Goal: Find specific page/section: Find specific page/section

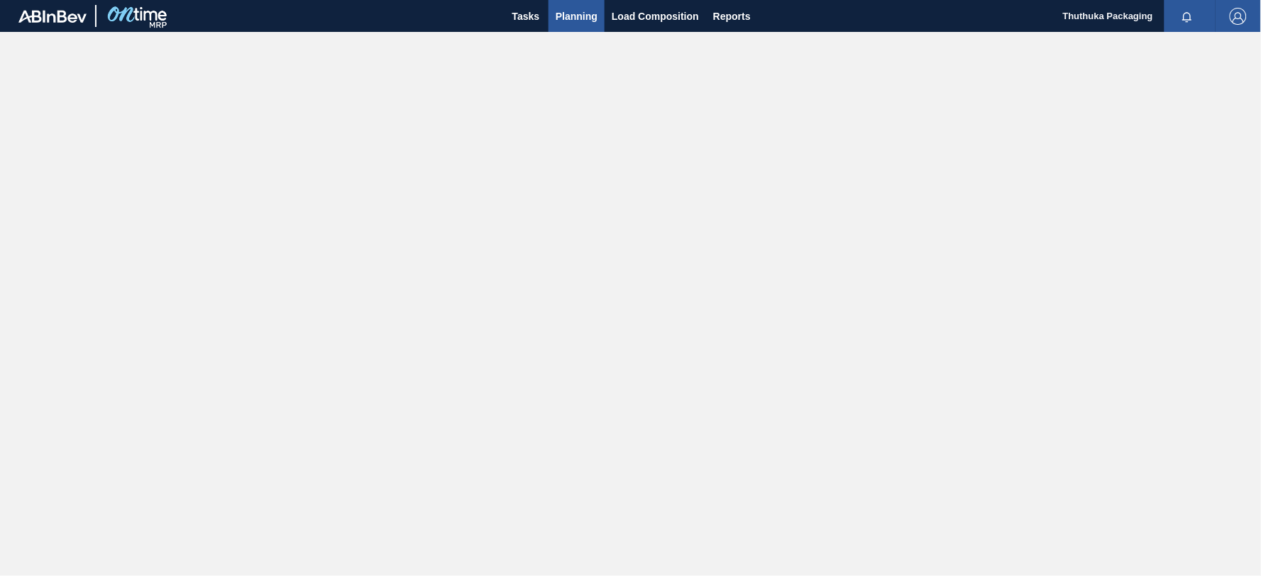
click at [571, 15] on span "Planning" at bounding box center [577, 16] width 42 height 17
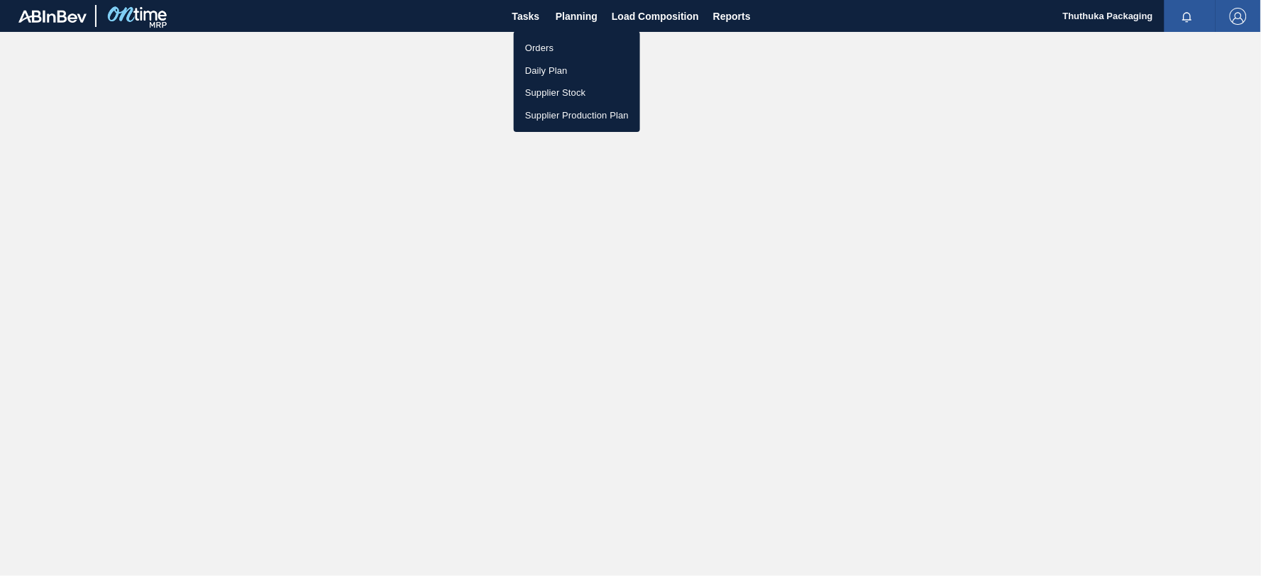
click at [551, 44] on li "Orders" at bounding box center [577, 48] width 126 height 23
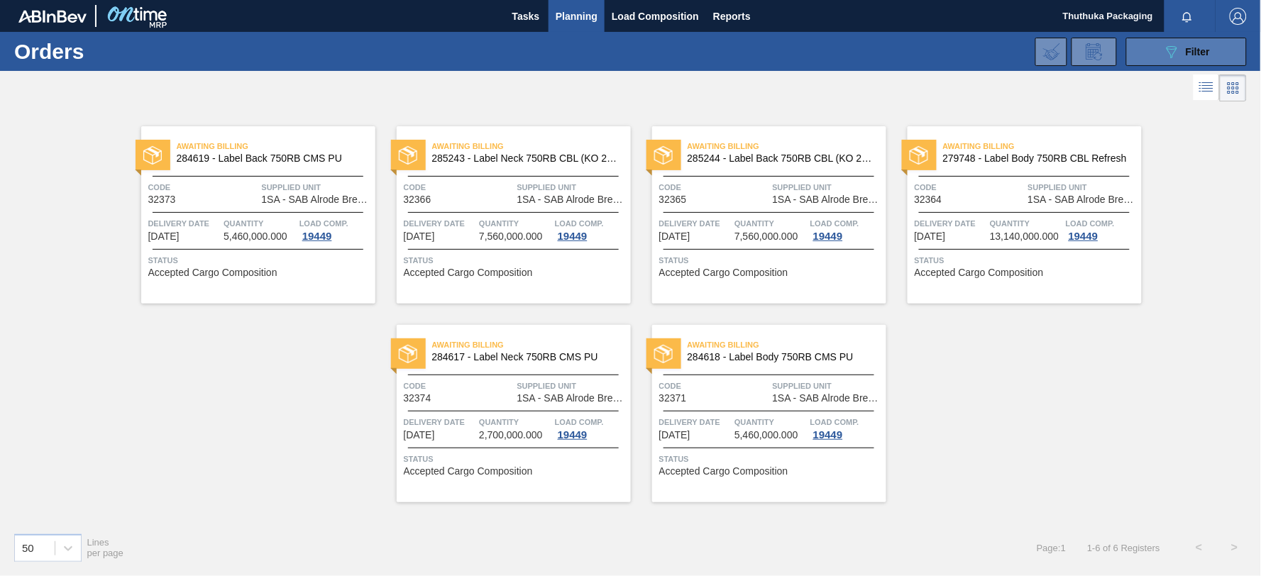
click at [1141, 48] on button "089F7B8B-B2A5-4AFE-B5C0-19BA573D28AC Filter" at bounding box center [1186, 52] width 121 height 28
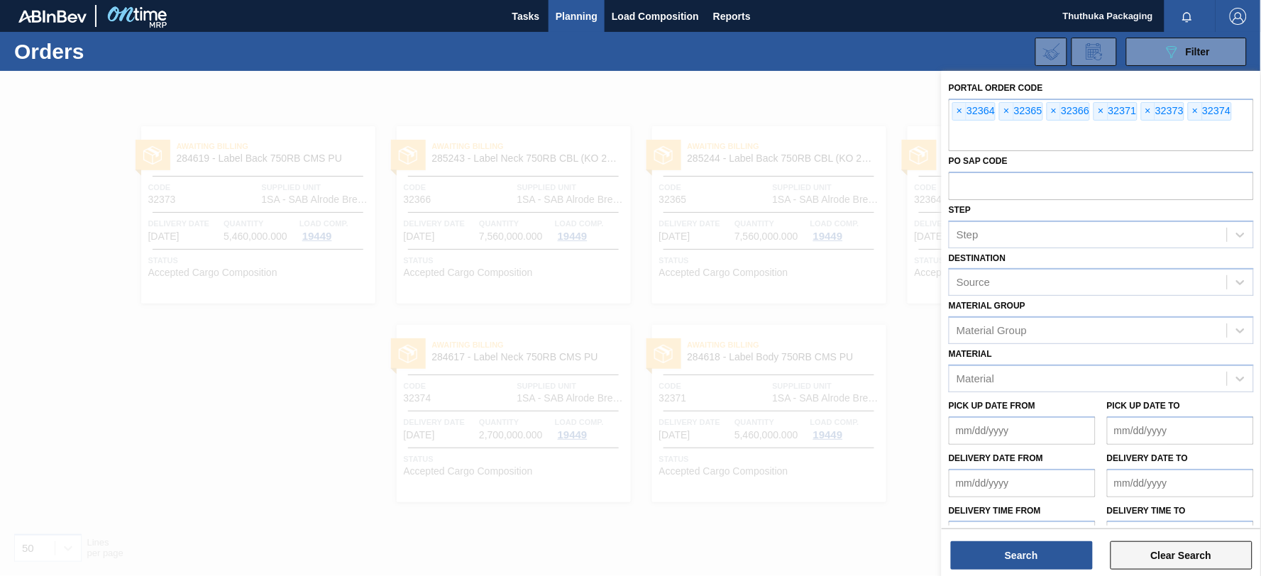
click at [1162, 552] on button "Clear Search" at bounding box center [1182, 555] width 142 height 28
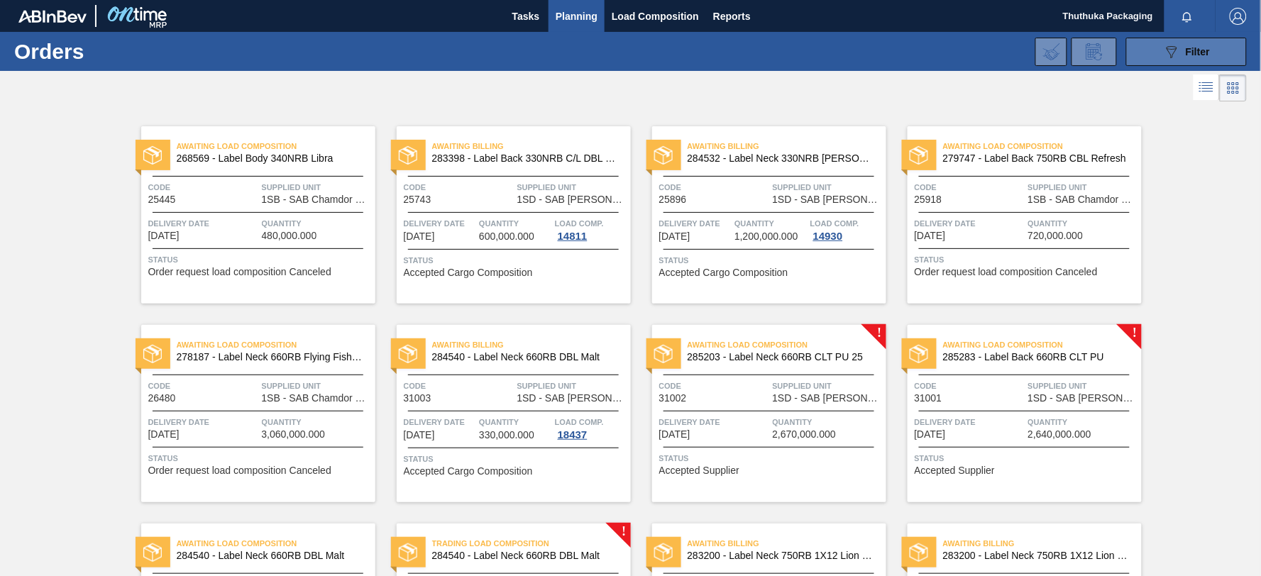
click at [1172, 53] on icon at bounding box center [1172, 52] width 11 height 12
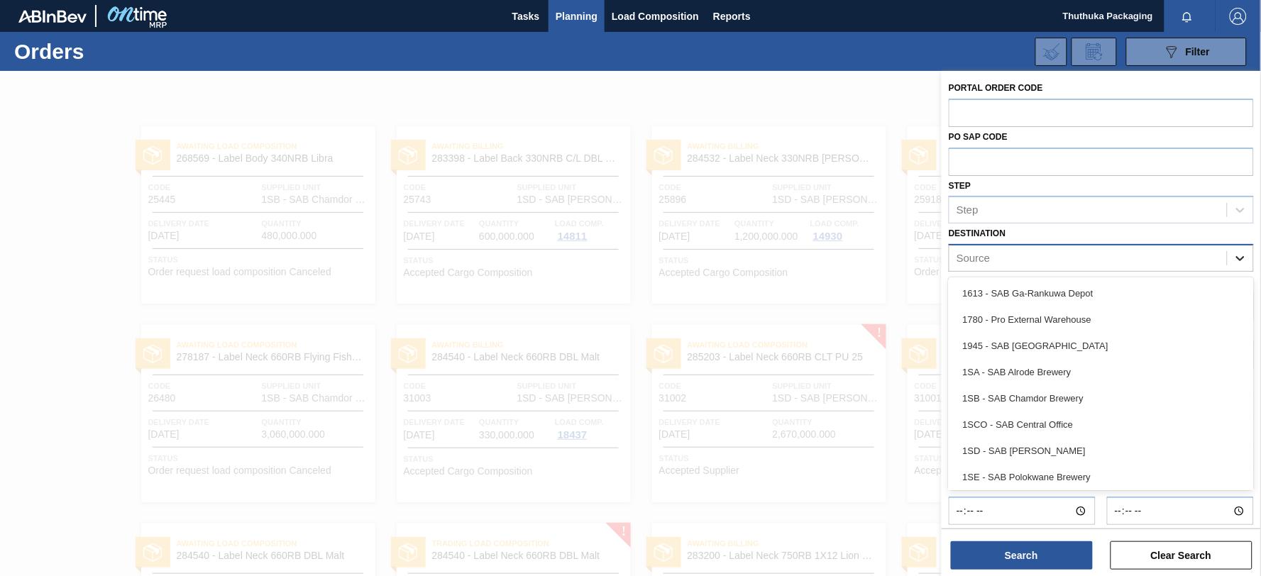
click at [1242, 260] on icon at bounding box center [1240, 258] width 14 height 14
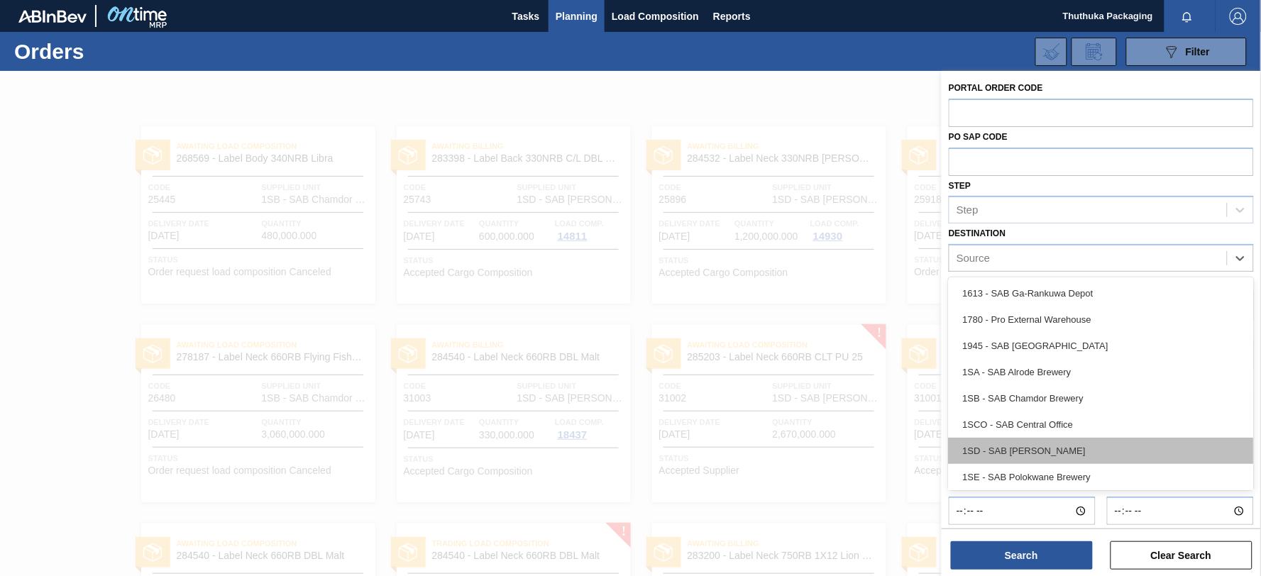
scroll to position [81, 0]
click at [1096, 439] on div "1SJ - SAB Newlands Brewery" at bounding box center [1101, 449] width 305 height 26
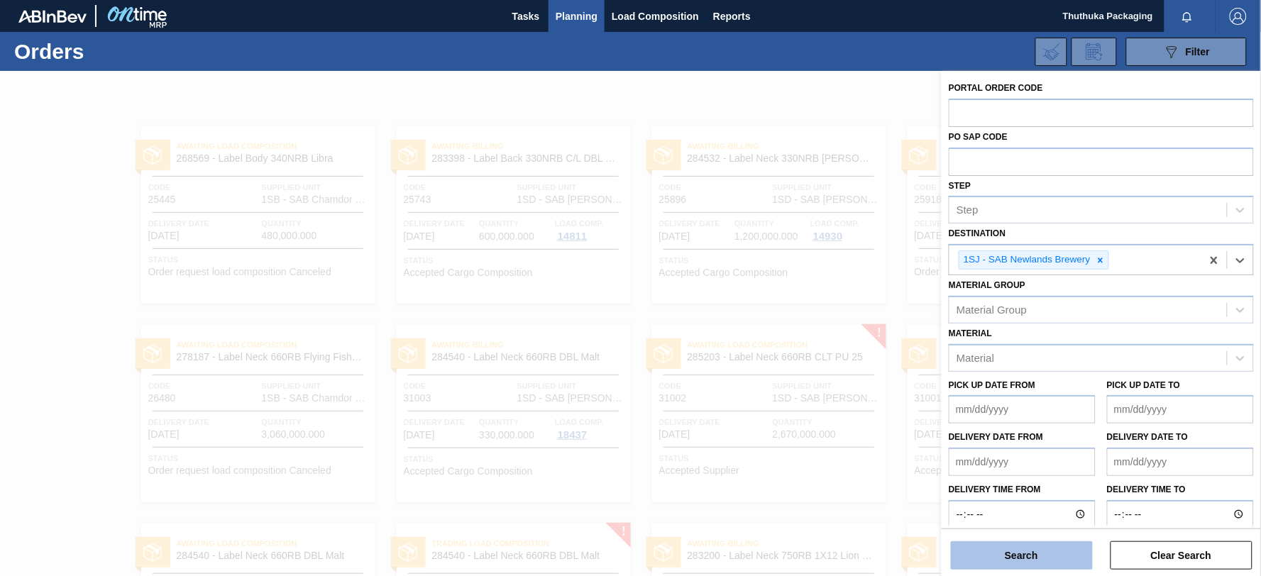
click at [1045, 551] on button "Search" at bounding box center [1022, 555] width 142 height 28
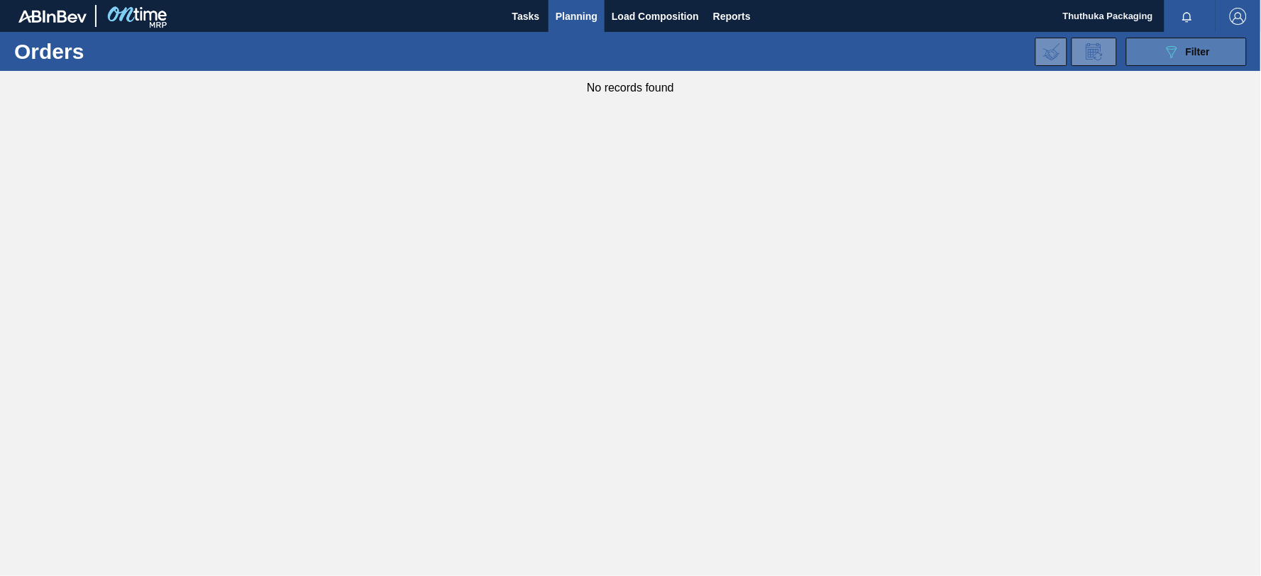
click at [1142, 59] on button "089F7B8B-B2A5-4AFE-B5C0-19BA573D28AC Filter" at bounding box center [1186, 52] width 121 height 28
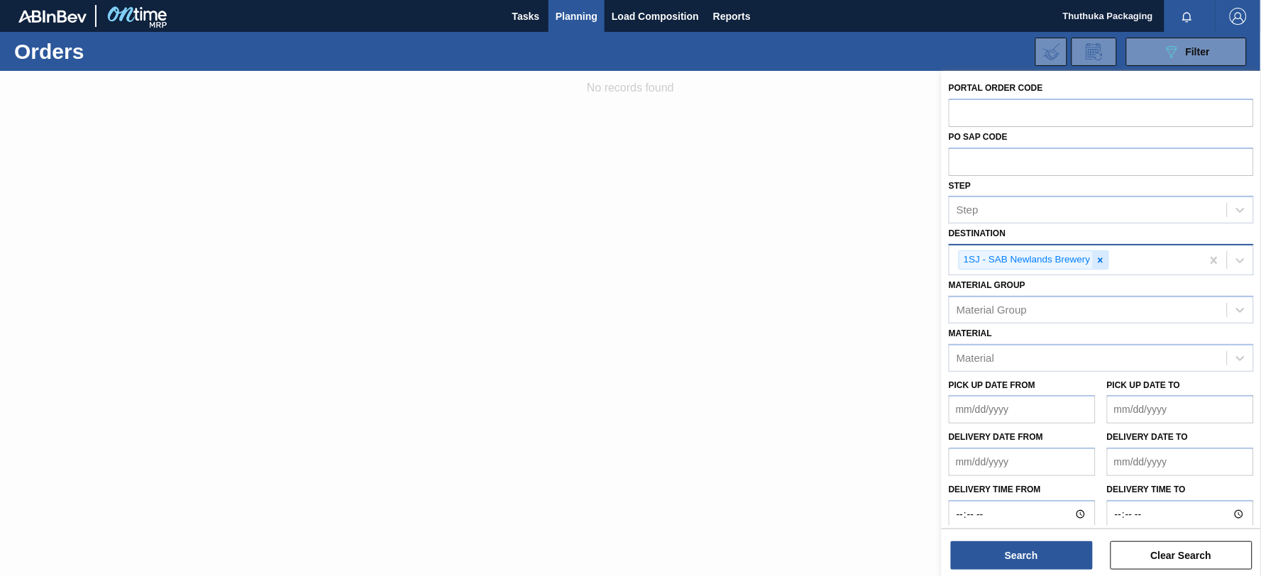
click at [1101, 261] on icon at bounding box center [1101, 260] width 10 height 10
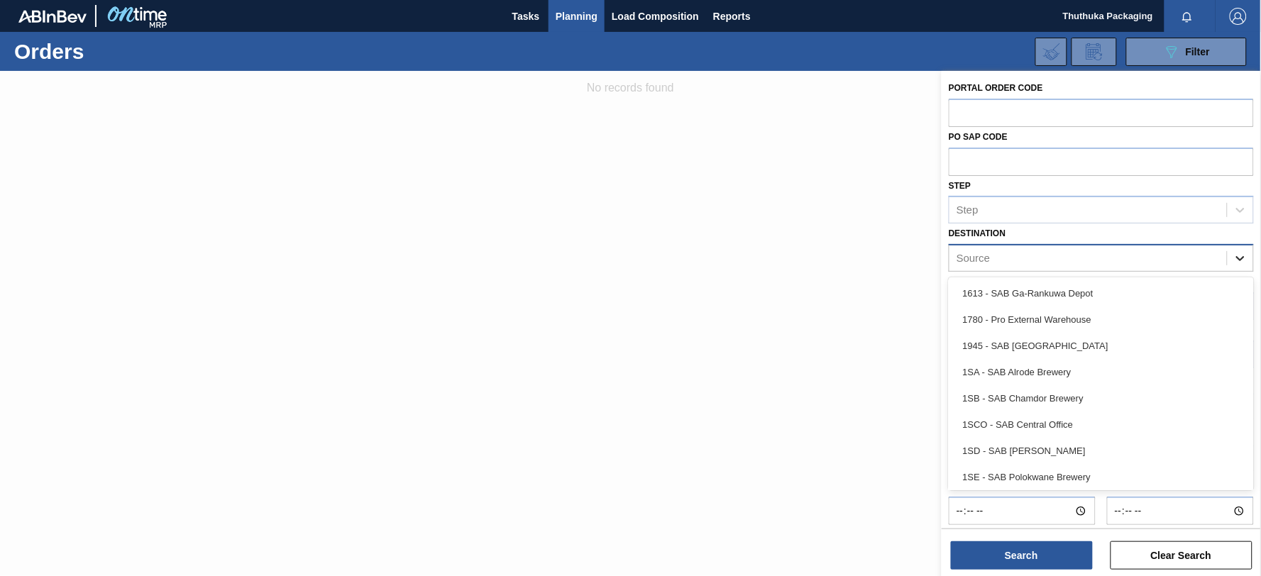
click at [1246, 258] on div at bounding box center [1241, 259] width 26 height 26
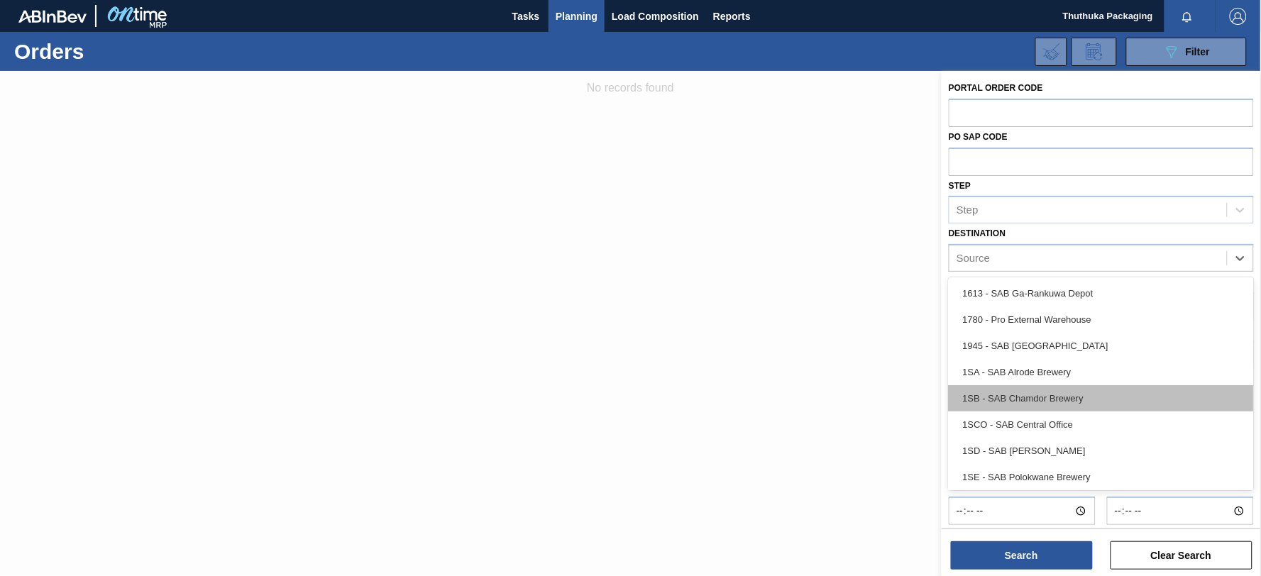
click at [1051, 398] on div "1SB - SAB Chamdor Brewery" at bounding box center [1101, 398] width 305 height 26
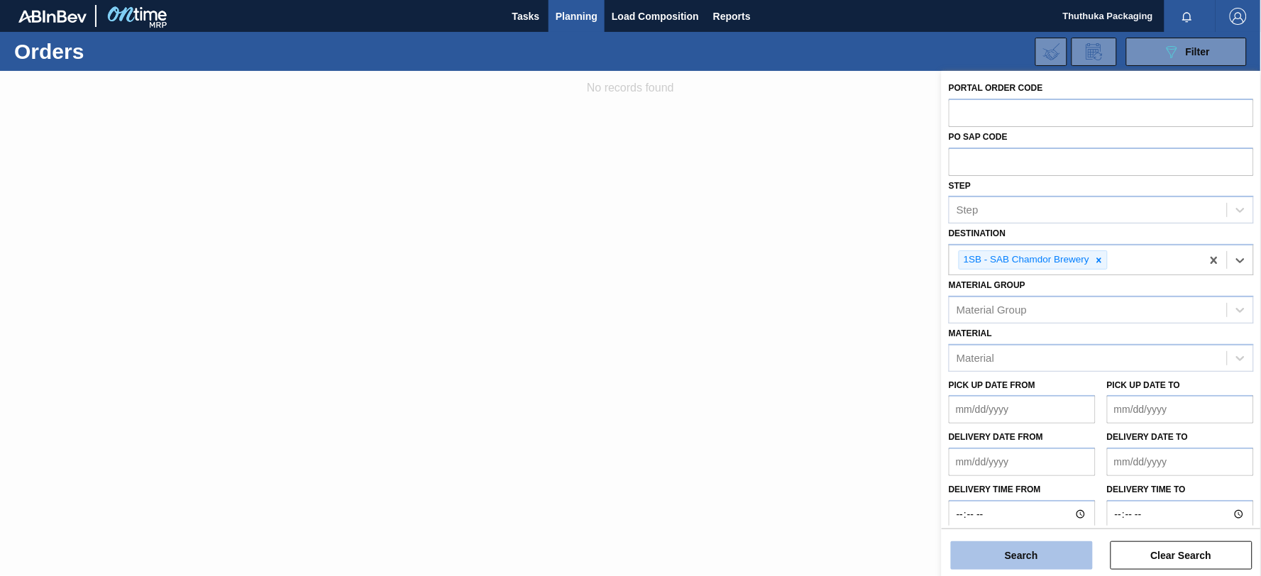
click at [1019, 563] on button "Search" at bounding box center [1022, 555] width 142 height 28
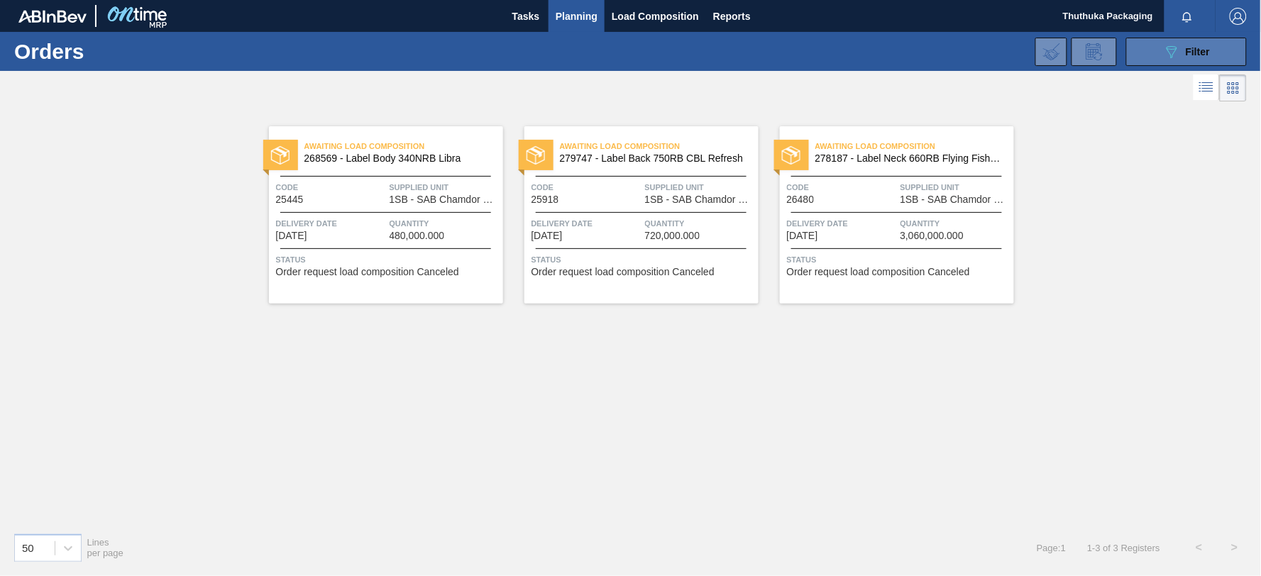
click at [1201, 51] on span "Filter" at bounding box center [1198, 51] width 24 height 11
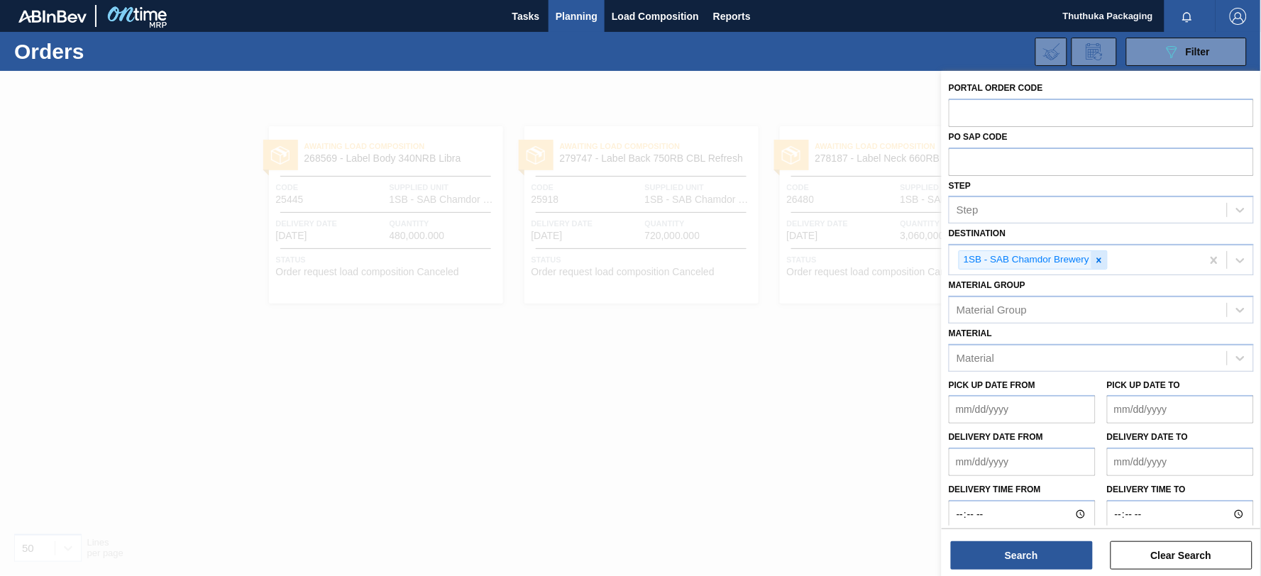
click at [1097, 258] on icon at bounding box center [1099, 260] width 10 height 10
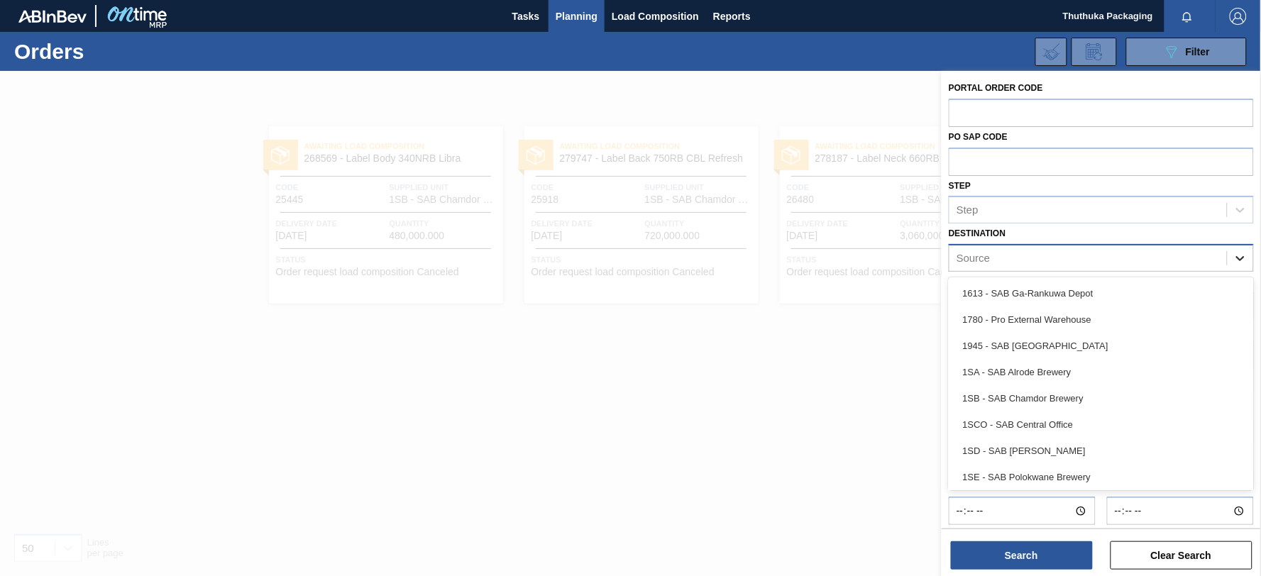
click at [1235, 256] on icon at bounding box center [1240, 258] width 14 height 14
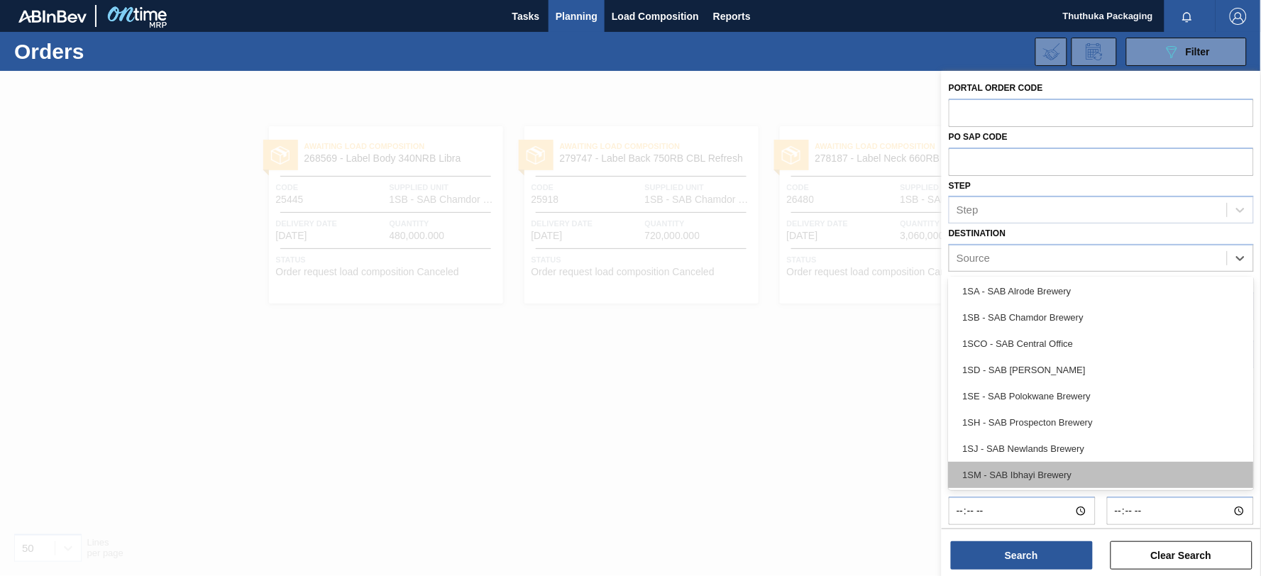
click at [1023, 470] on div "1SM - SAB Ibhayi Brewery" at bounding box center [1101, 475] width 305 height 26
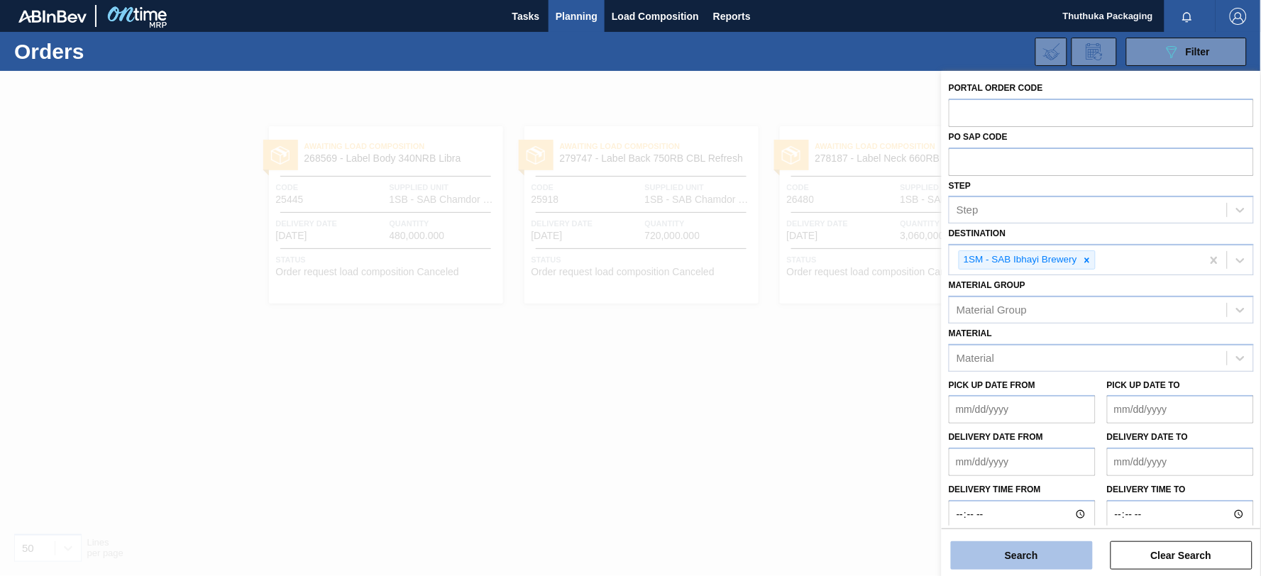
click at [1015, 549] on button "Search" at bounding box center [1022, 555] width 142 height 28
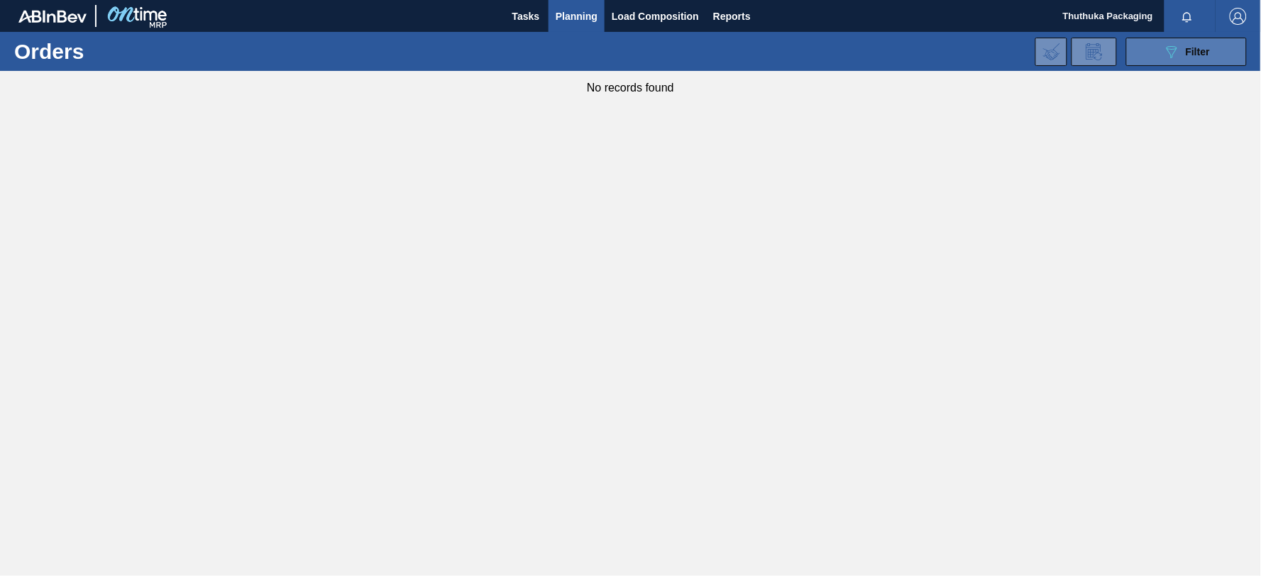
click at [1164, 55] on icon "089F7B8B-B2A5-4AFE-B5C0-19BA573D28AC" at bounding box center [1171, 51] width 17 height 17
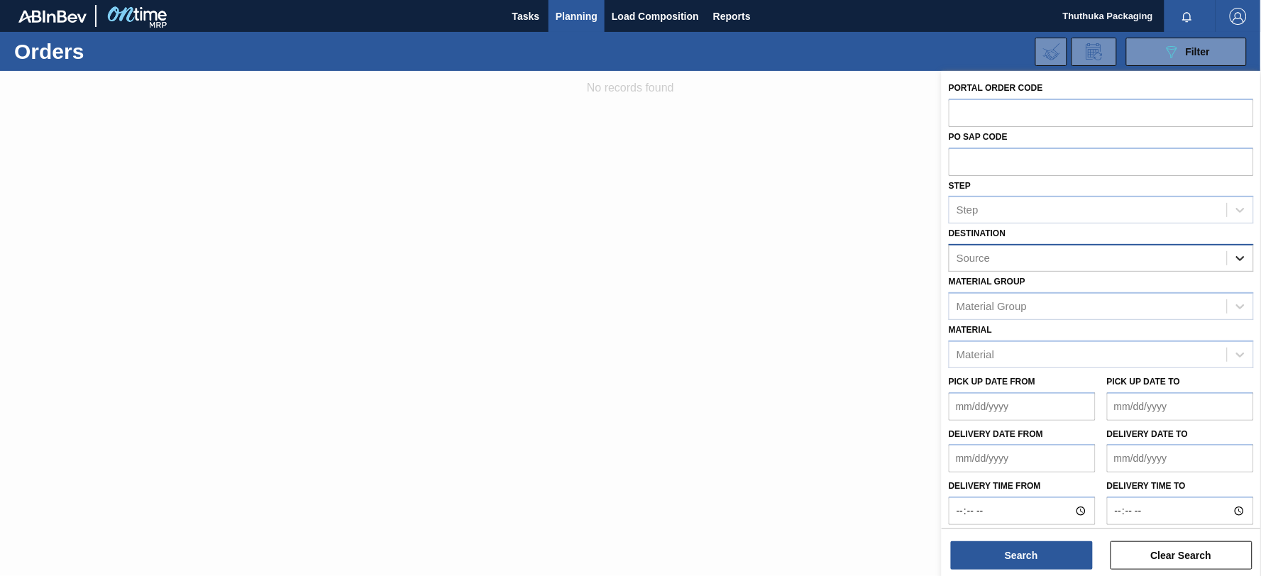
click at [1237, 255] on icon at bounding box center [1240, 258] width 14 height 14
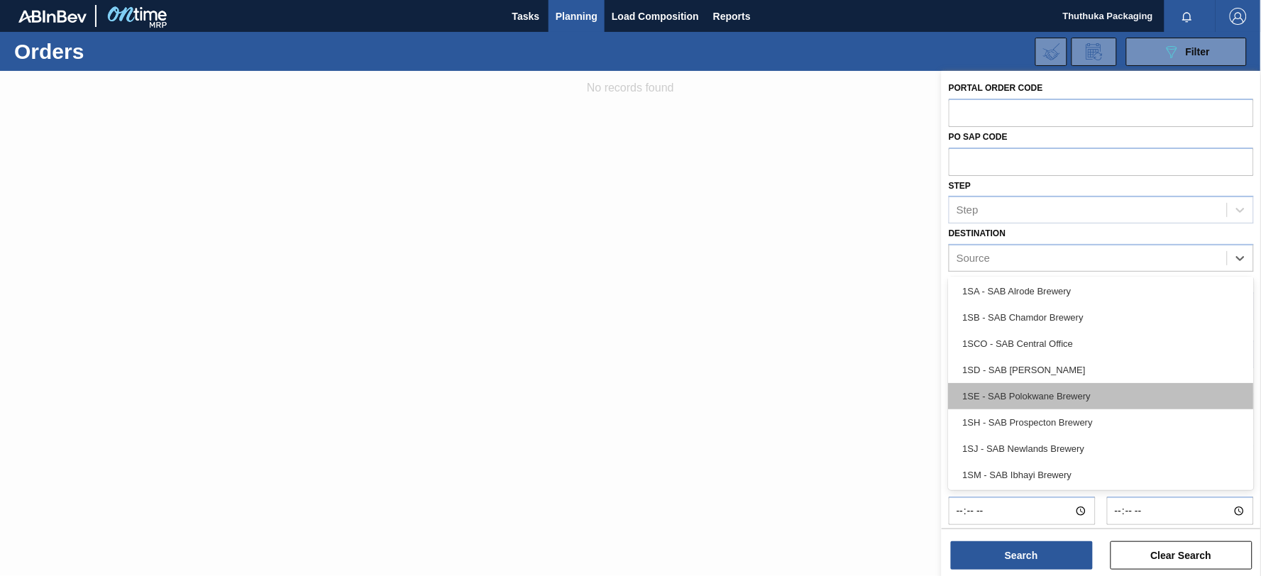
click at [1068, 393] on div "1SE - SAB Polokwane Brewery" at bounding box center [1101, 396] width 305 height 26
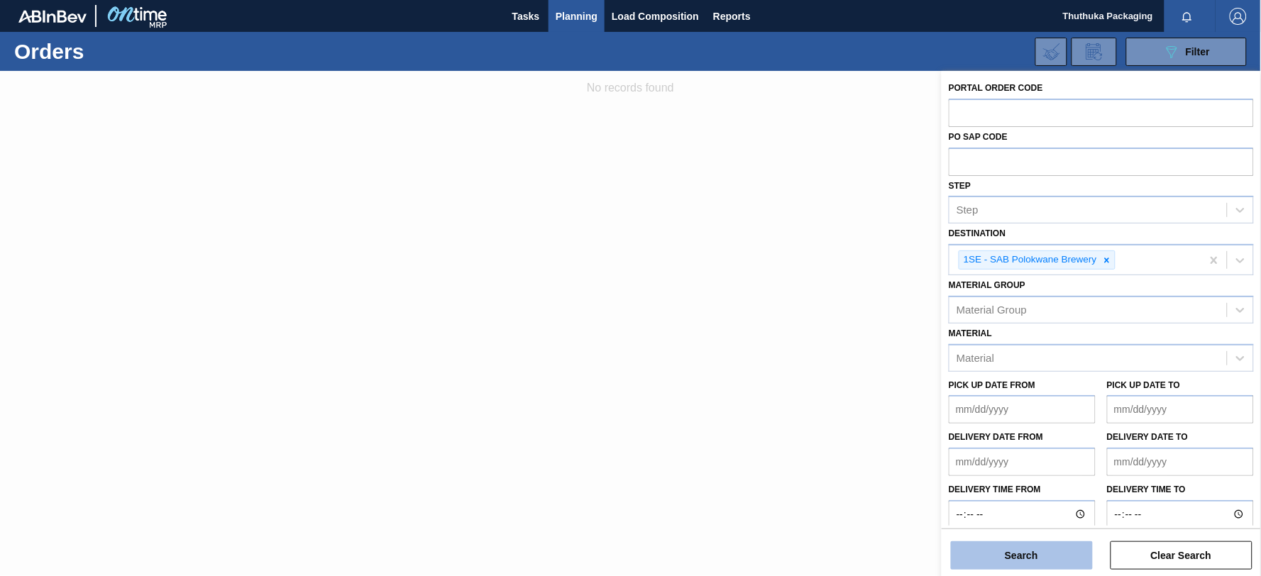
click at [1040, 558] on button "Search" at bounding box center [1022, 555] width 142 height 28
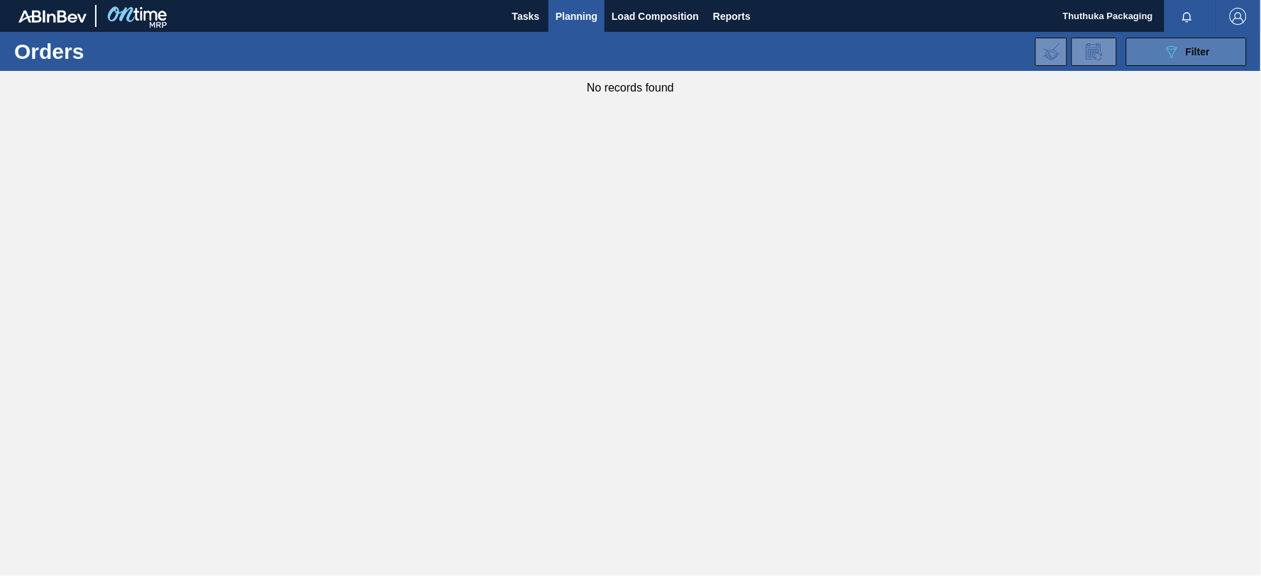
click at [1155, 62] on button "089F7B8B-B2A5-4AFE-B5C0-19BA573D28AC Filter" at bounding box center [1186, 52] width 121 height 28
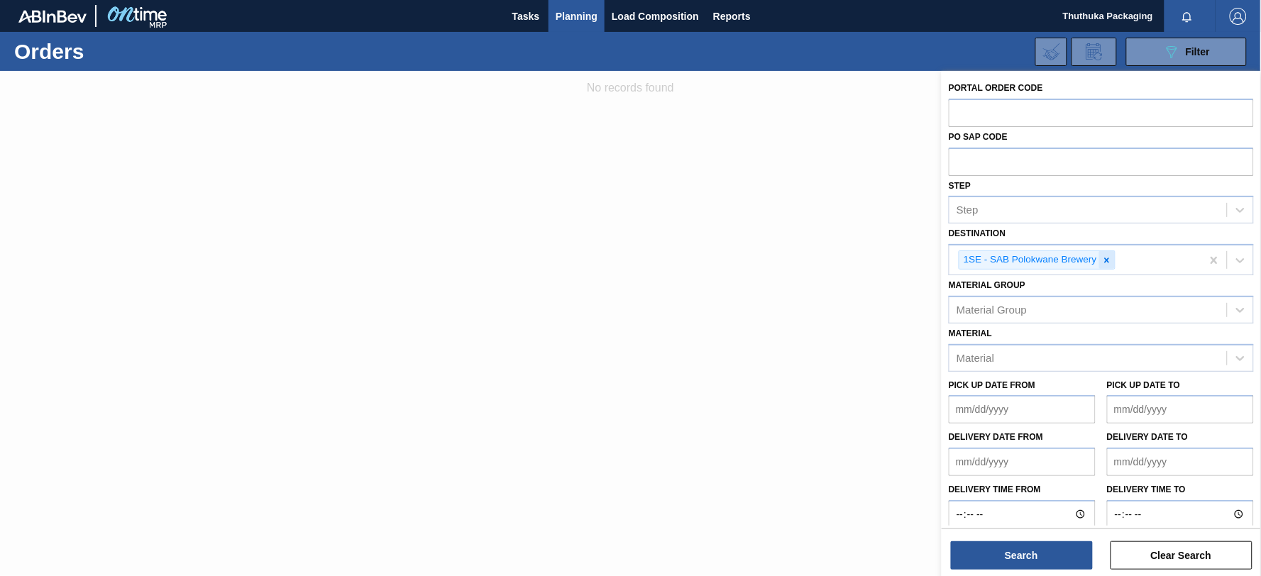
click at [1114, 260] on div at bounding box center [1107, 260] width 16 height 18
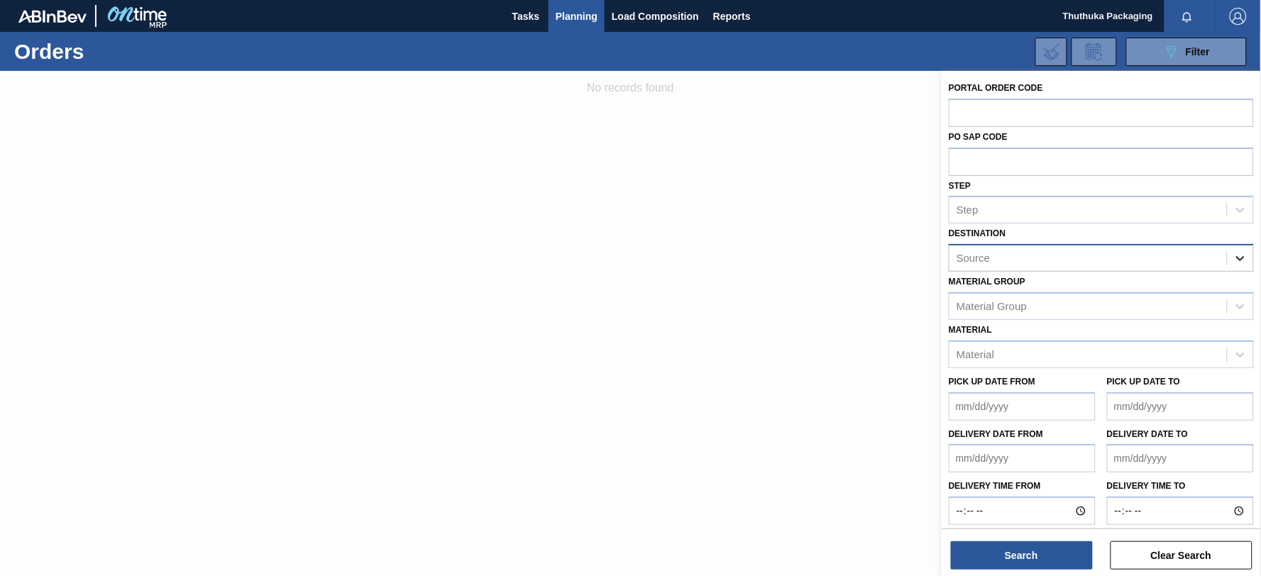
click at [1239, 260] on icon at bounding box center [1240, 258] width 14 height 14
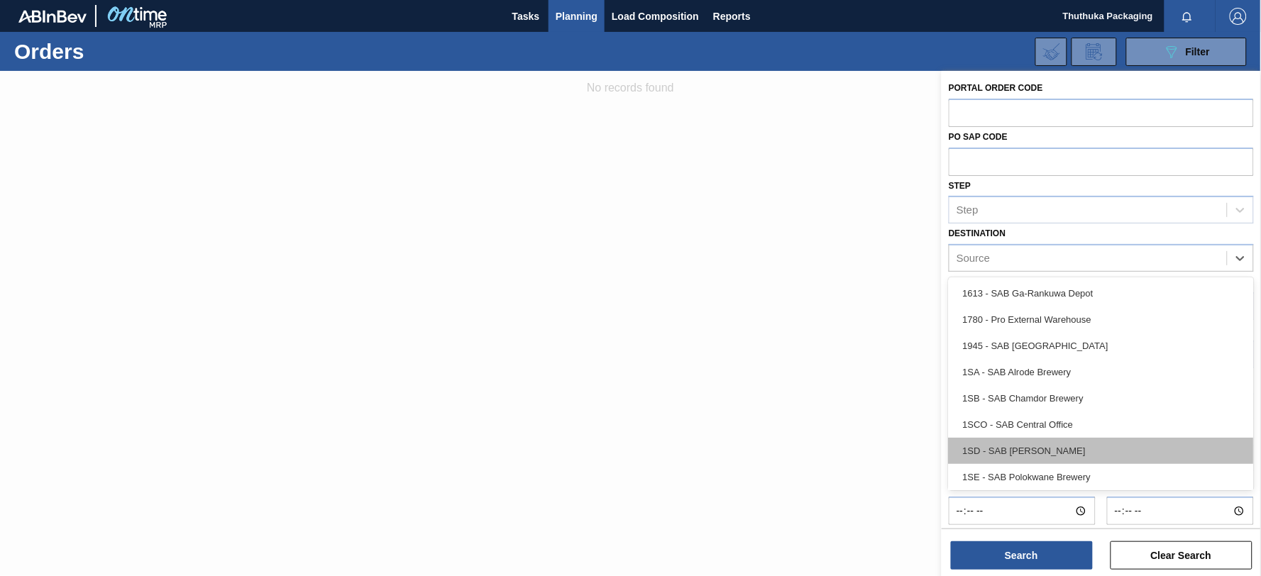
click at [1069, 443] on div "1SD - SAB [PERSON_NAME]" at bounding box center [1101, 451] width 305 height 26
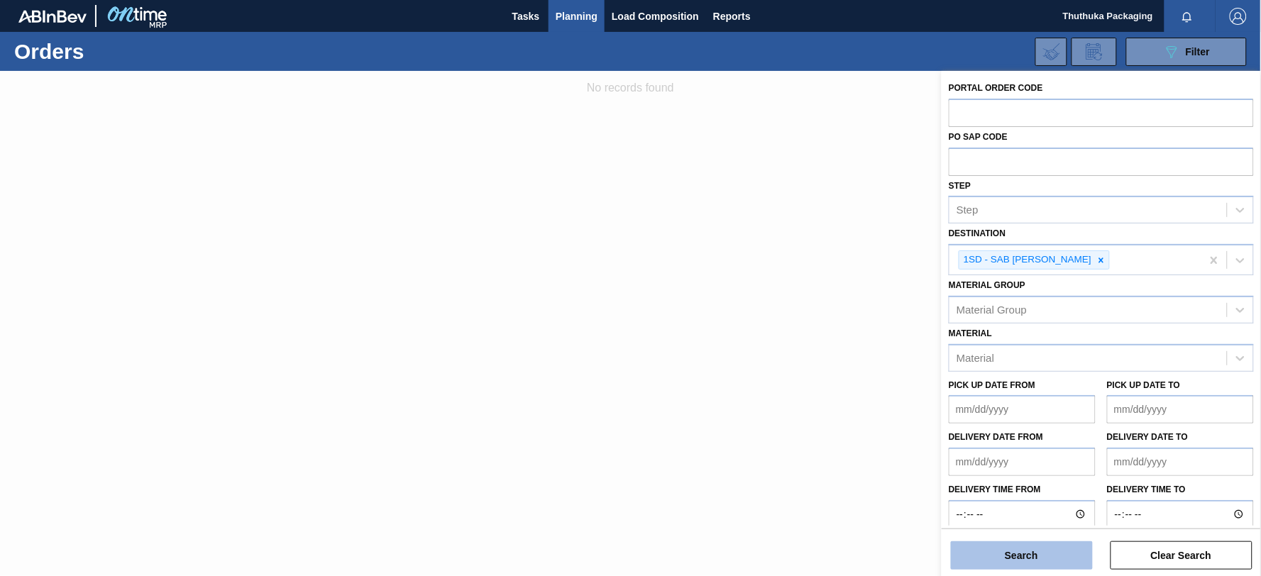
click at [1032, 554] on button "Search" at bounding box center [1022, 555] width 142 height 28
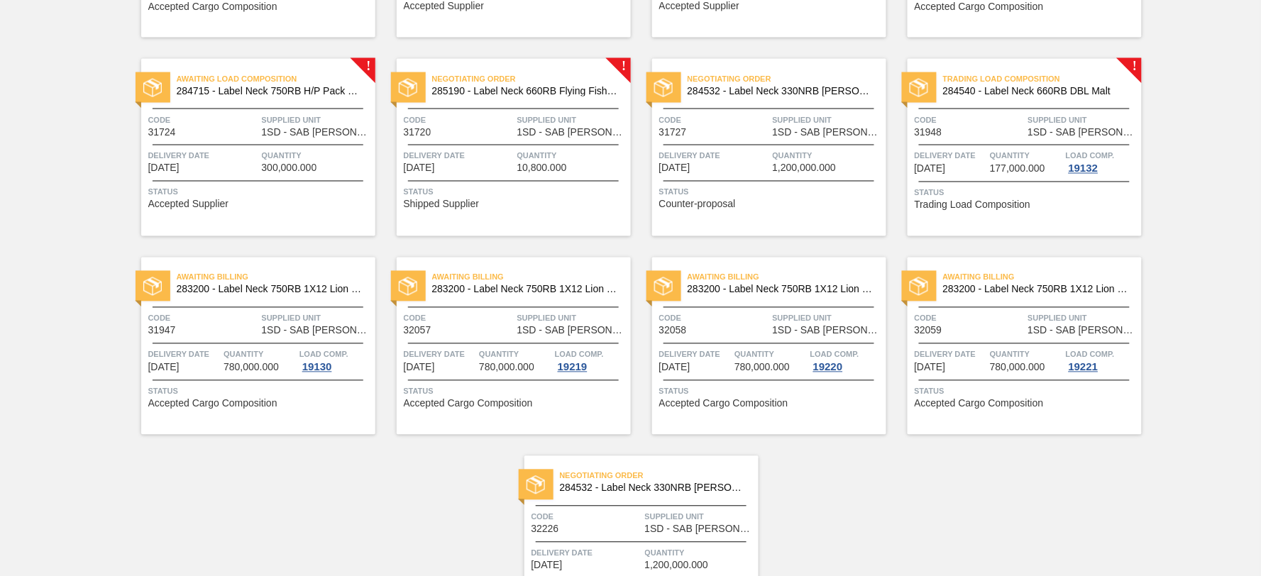
scroll to position [773, 0]
